Goal: Task Accomplishment & Management: Manage account settings

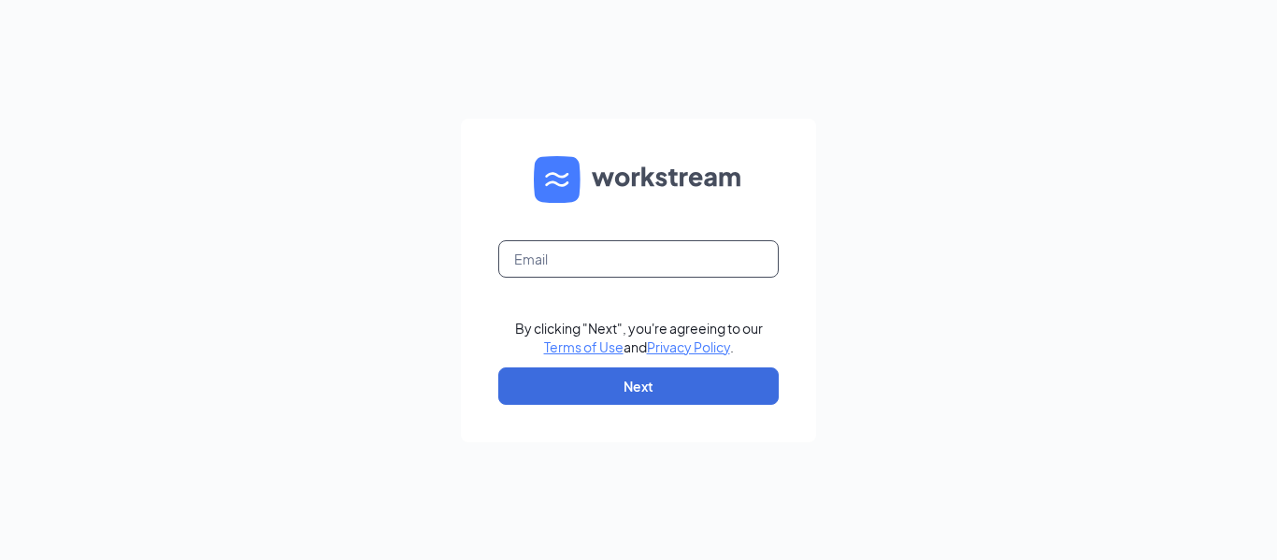
click at [638, 254] on input "text" at bounding box center [638, 258] width 280 height 37
click at [655, 269] on input "text" at bounding box center [638, 258] width 280 height 37
type input "[EMAIL_ADDRESS][DOMAIN_NAME]"
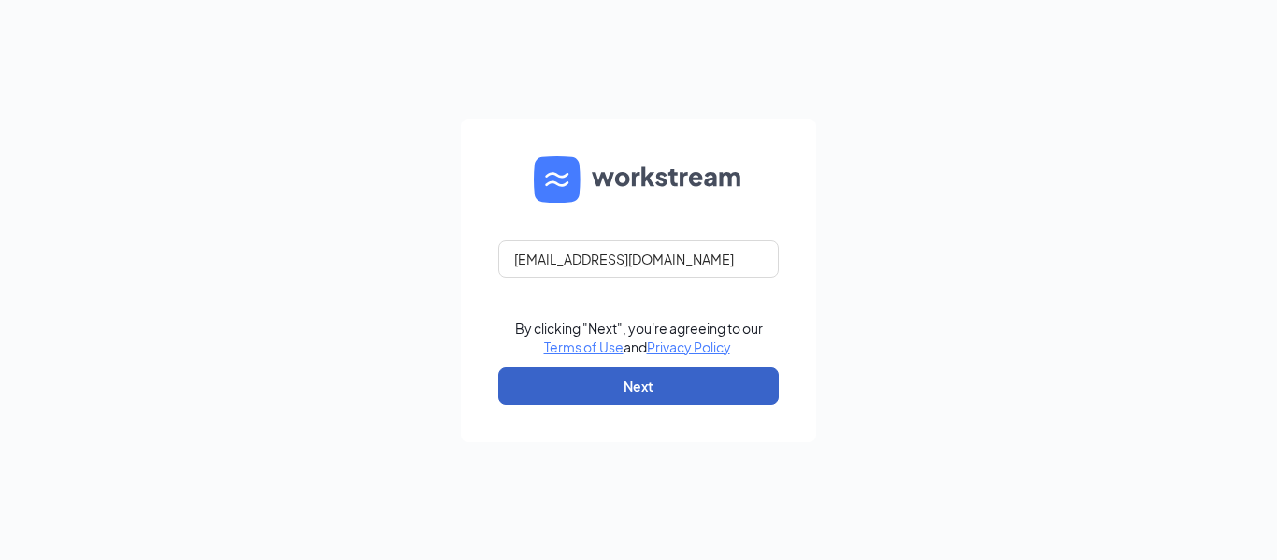
click at [670, 382] on button "Next" at bounding box center [638, 385] width 280 height 37
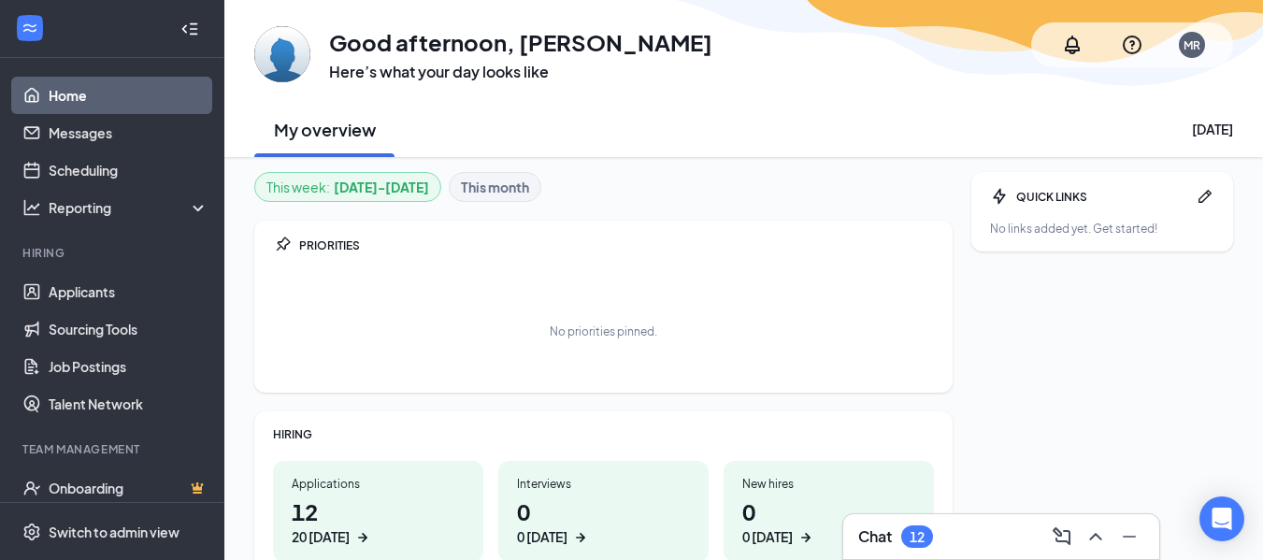
click at [336, 490] on div "Applications" at bounding box center [378, 484] width 173 height 16
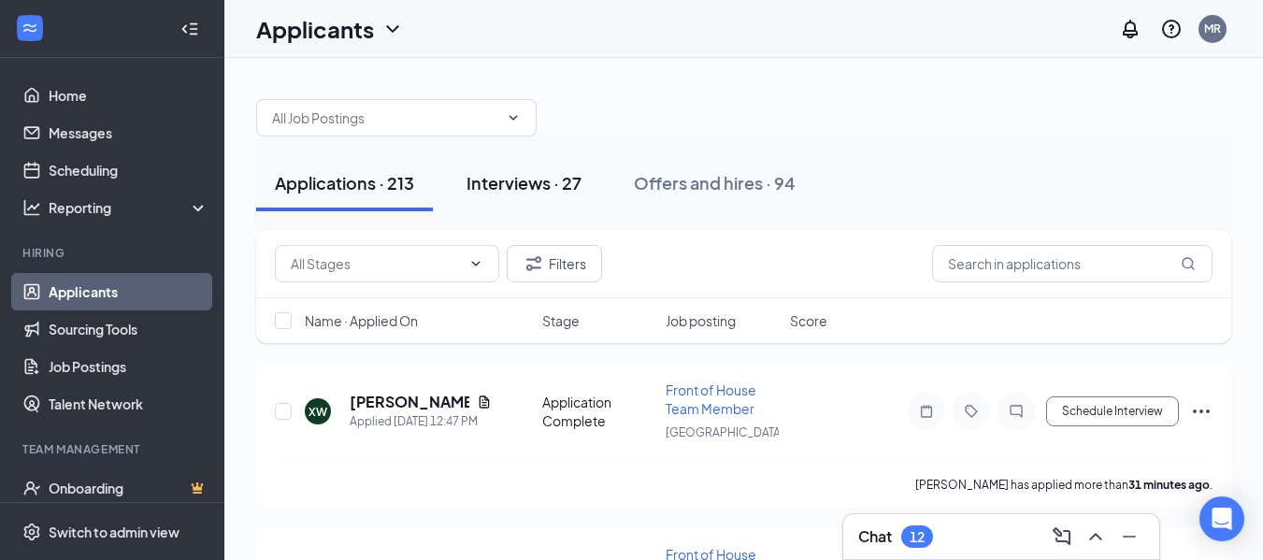
click at [516, 186] on div "Interviews · 27" at bounding box center [523, 182] width 115 height 23
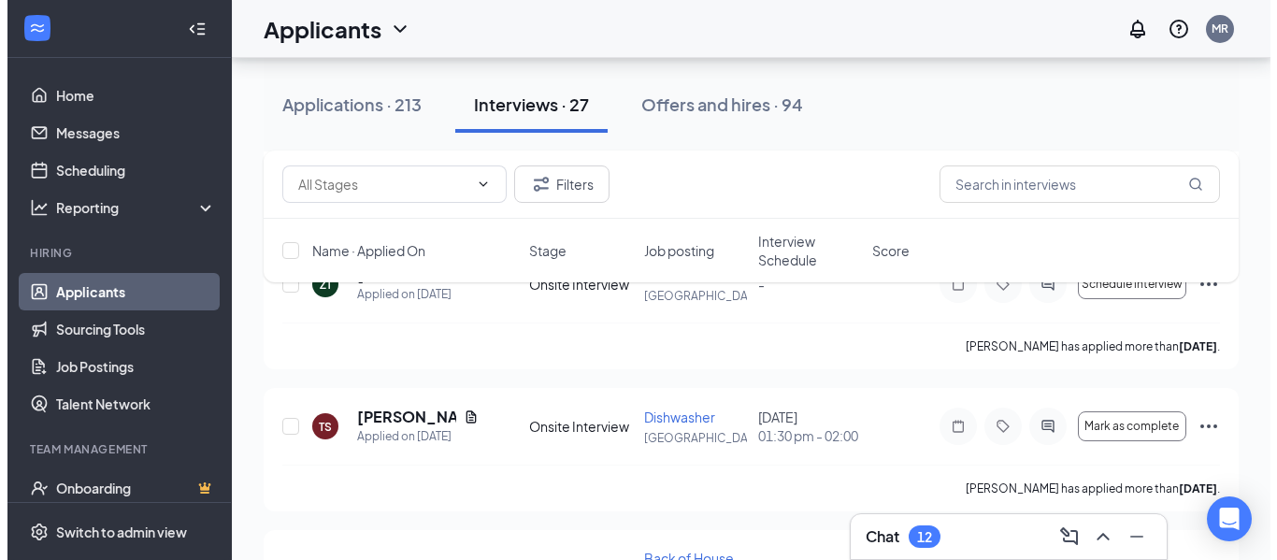
scroll to position [461, 0]
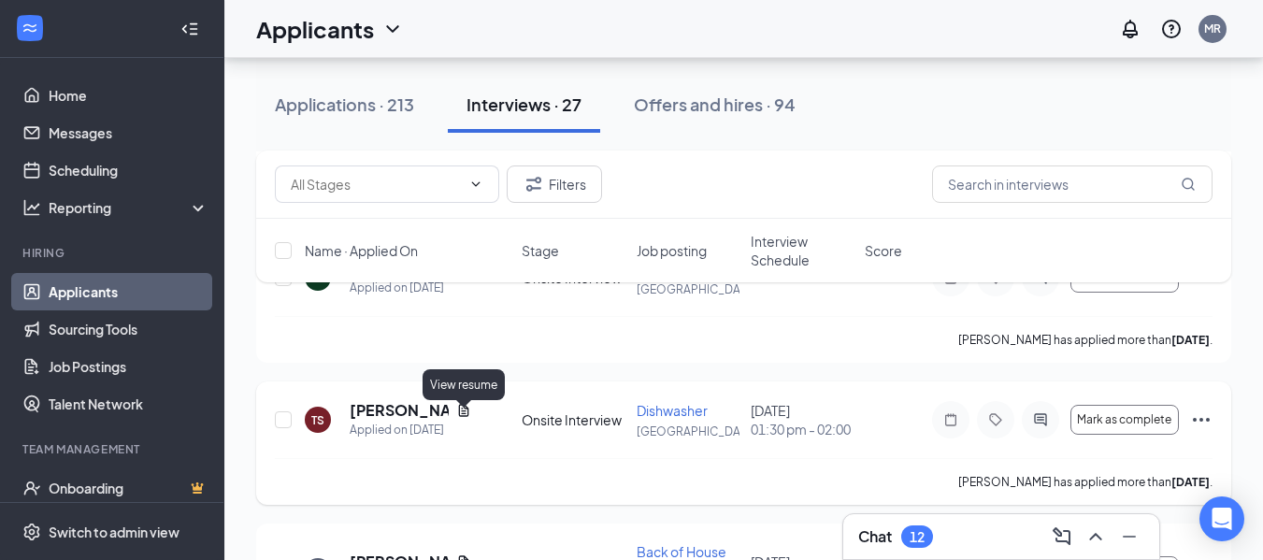
click at [459, 418] on icon "Document" at bounding box center [463, 410] width 15 height 15
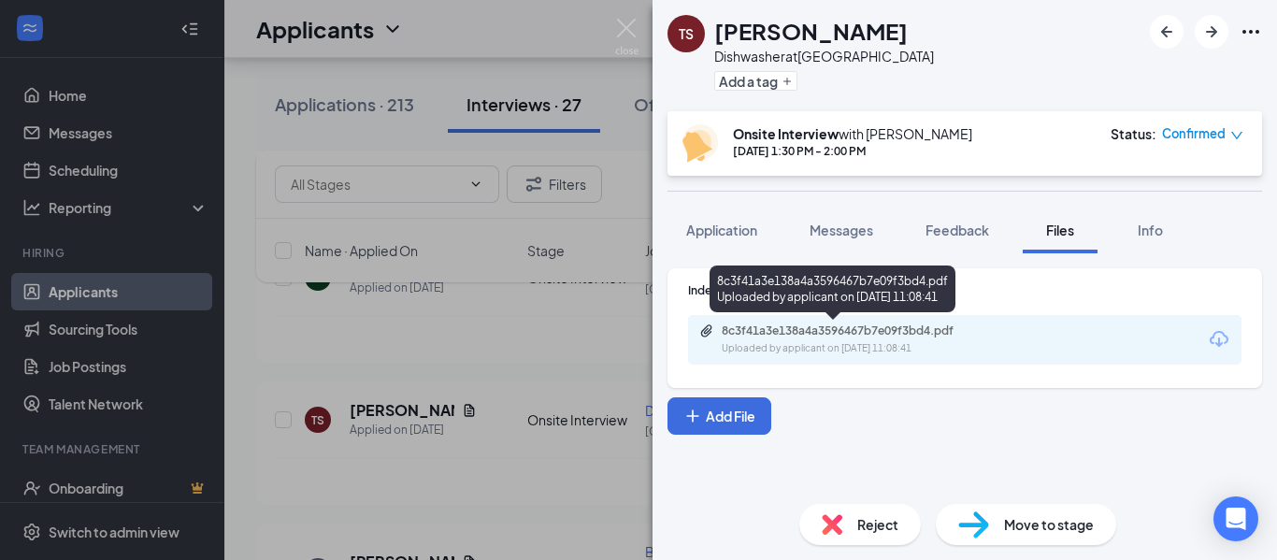
click at [809, 329] on div "8c3f41a3e138a4a3596467b7e09f3bd4.pdf" at bounding box center [853, 330] width 262 height 15
